Goal: Task Accomplishment & Management: Complete application form

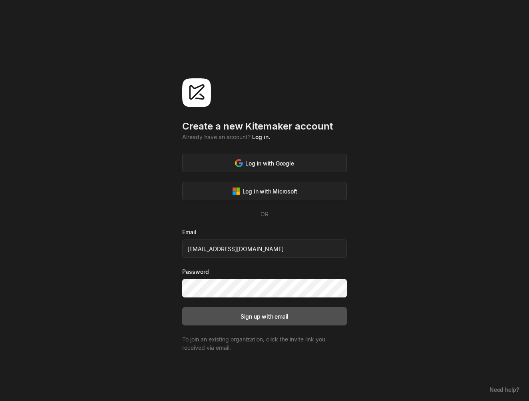
type input "[EMAIL_ADDRESS][DOMAIN_NAME]"
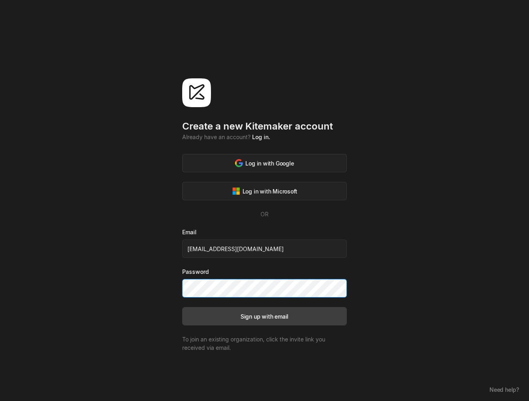
click at [264, 316] on button "Sign up with email" at bounding box center [264, 316] width 165 height 18
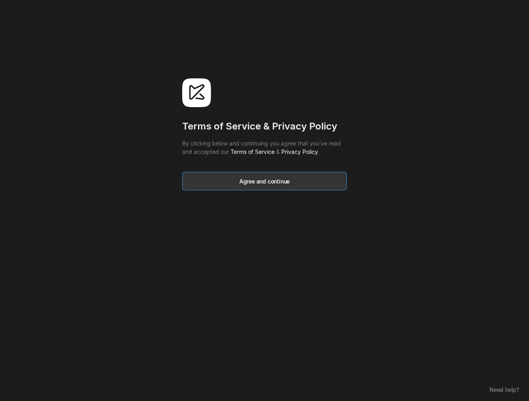
click at [262, 179] on div "Agree and continue" at bounding box center [264, 181] width 50 height 8
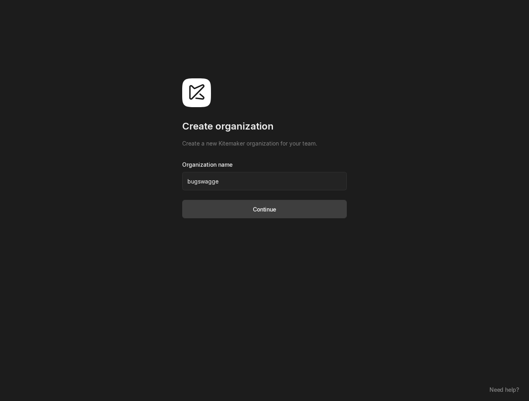
type input "bugswagger"
click at [264, 209] on button "Continue" at bounding box center [264, 209] width 165 height 18
type input "bugswaggeR"
click at [264, 209] on button "Continue" at bounding box center [264, 209] width 165 height 18
type input "bugswagger1"
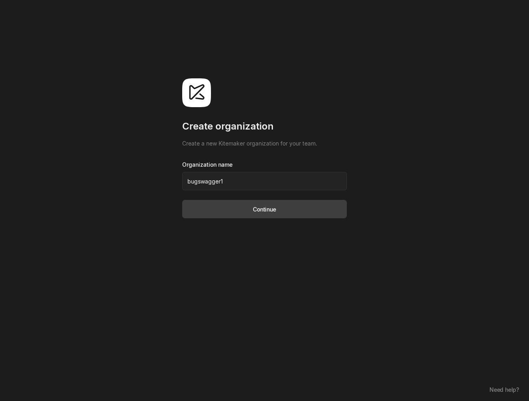
click at [264, 209] on button "Continue" at bounding box center [264, 209] width 165 height 18
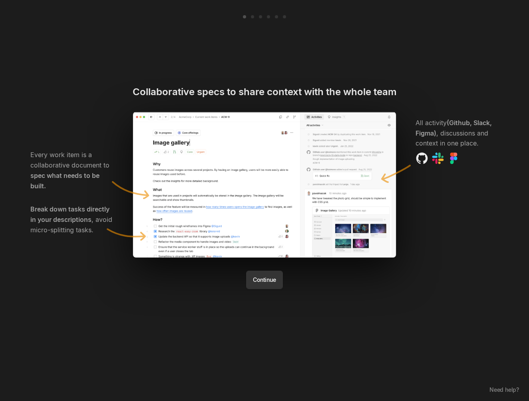
click at [273, 279] on button "Continue" at bounding box center [264, 279] width 36 height 18
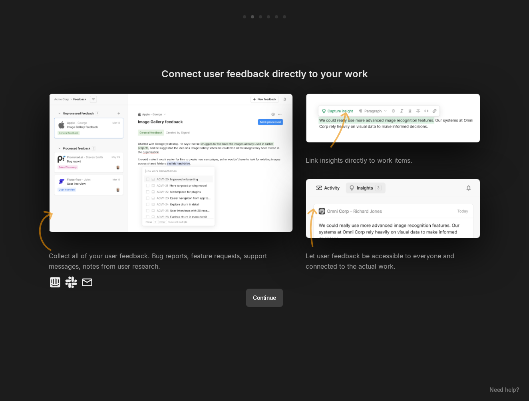
click at [279, 278] on div at bounding box center [171, 282] width 244 height 13
click at [276, 287] on div at bounding box center [171, 282] width 244 height 13
click at [272, 295] on button "Continue" at bounding box center [264, 297] width 36 height 18
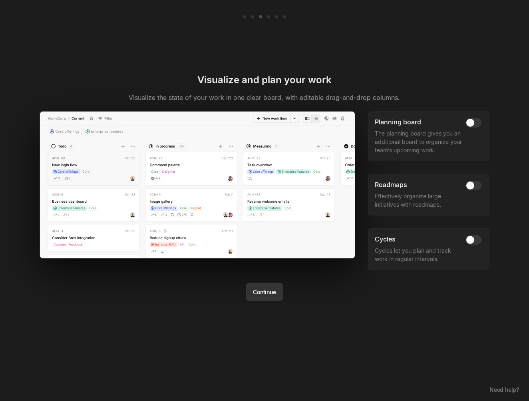
click at [271, 296] on button "Continue" at bounding box center [264, 291] width 36 height 18
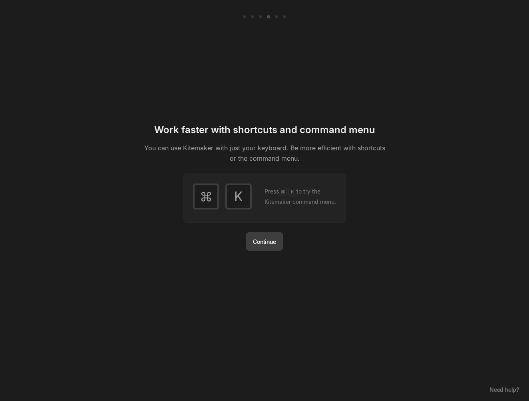
click at [270, 296] on div "Work faster with shortcuts and command menu You can use Kitemaker with just you…" at bounding box center [265, 200] width 248 height 401
click at [274, 241] on button "Continue" at bounding box center [264, 241] width 36 height 18
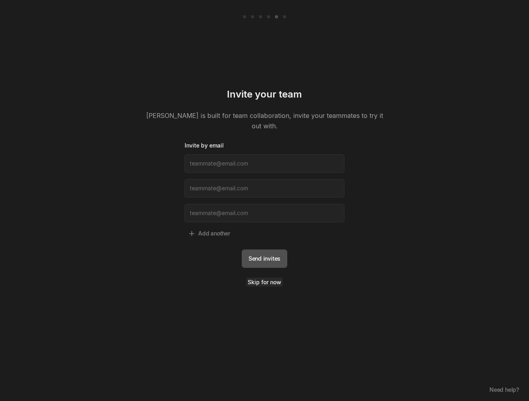
click at [263, 277] on link "Skip for now" at bounding box center [264, 281] width 37 height 9
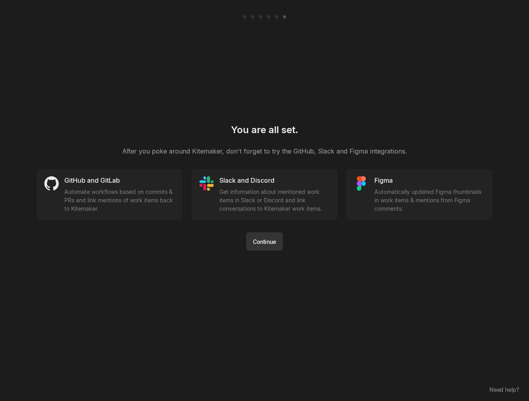
click at [266, 246] on button "Continue" at bounding box center [264, 241] width 36 height 18
